Goal: Transaction & Acquisition: Purchase product/service

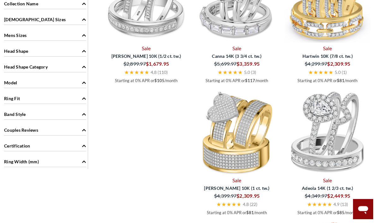
scroll to position [632, 0]
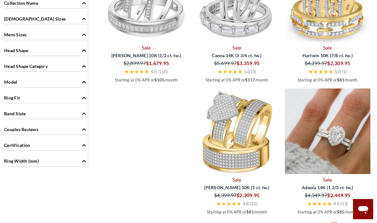
click at [339, 125] on img at bounding box center [328, 131] width 86 height 86
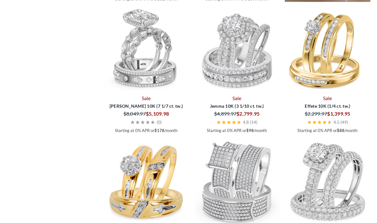
scroll to position [1192, 0]
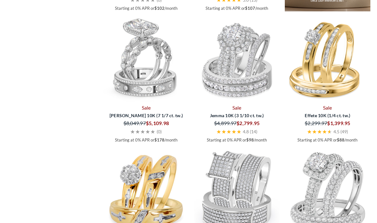
click at [145, 102] on img at bounding box center [146, 59] width 86 height 86
